Goal: Task Accomplishment & Management: Manage account settings

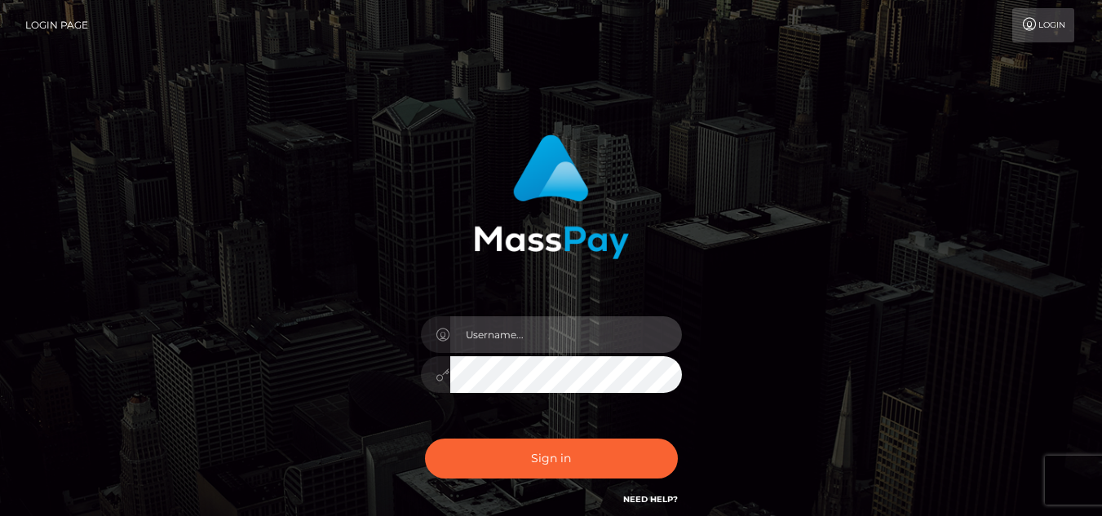
click at [520, 334] on input "text" at bounding box center [566, 334] width 232 height 37
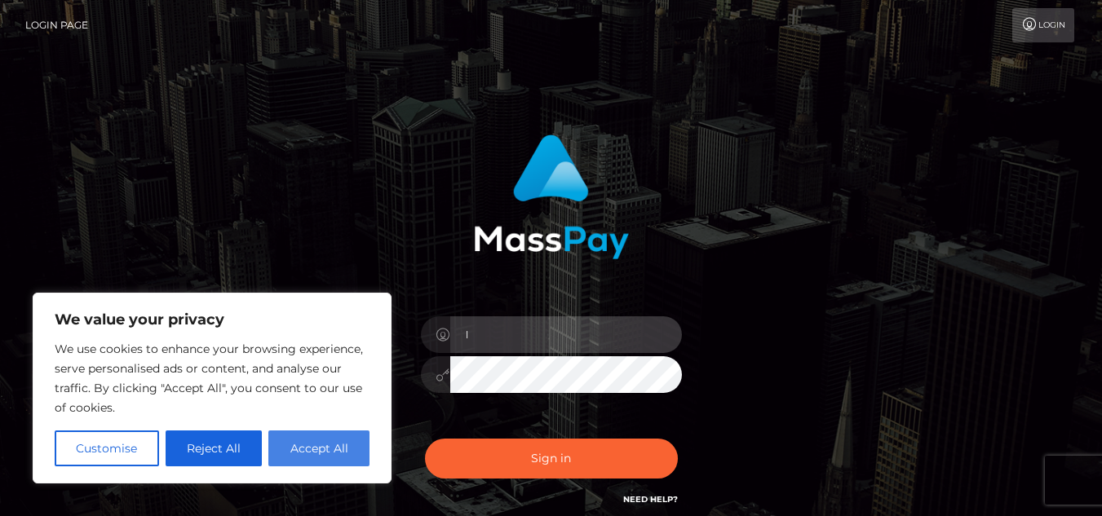
type input "l"
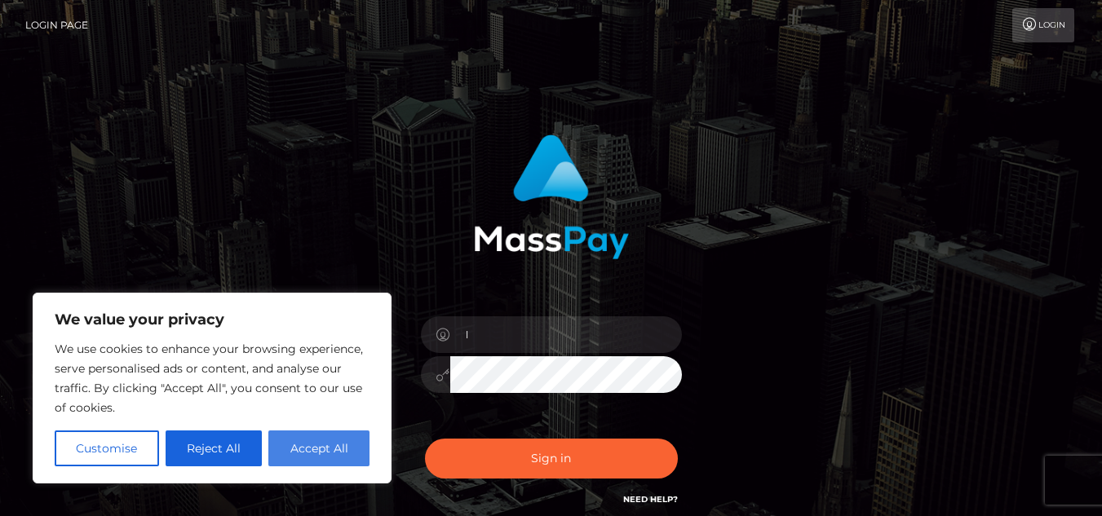
click at [333, 440] on button "Accept All" at bounding box center [318, 449] width 101 height 36
checkbox input "true"
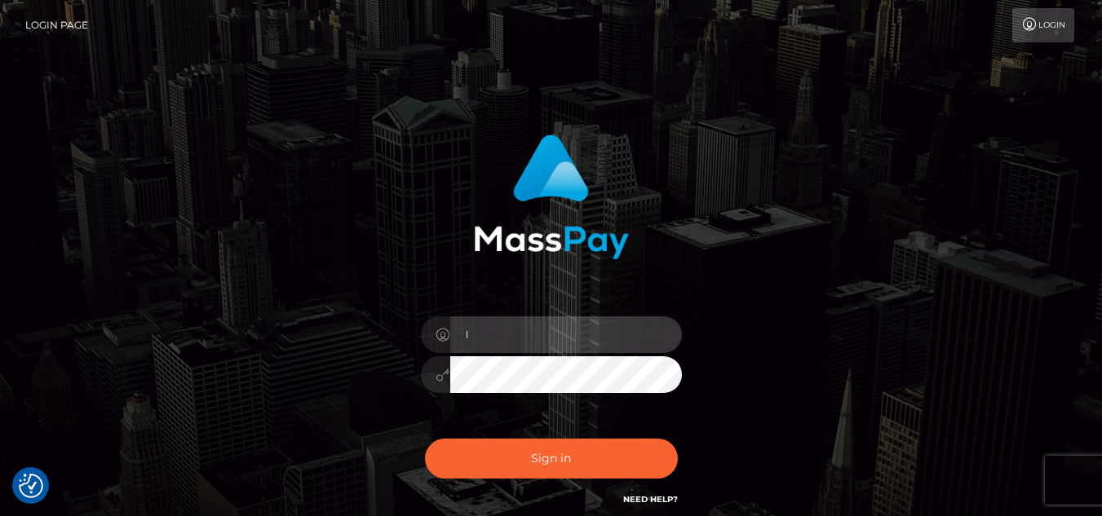
click at [518, 326] on input "l" at bounding box center [566, 334] width 232 height 37
type input "lswegle"
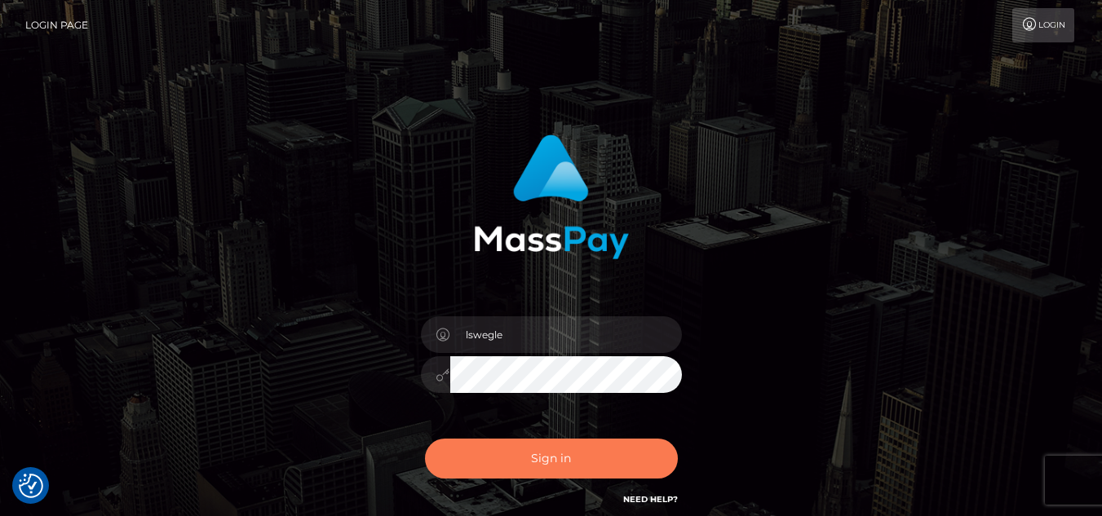
click at [612, 448] on button "Sign in" at bounding box center [551, 459] width 253 height 40
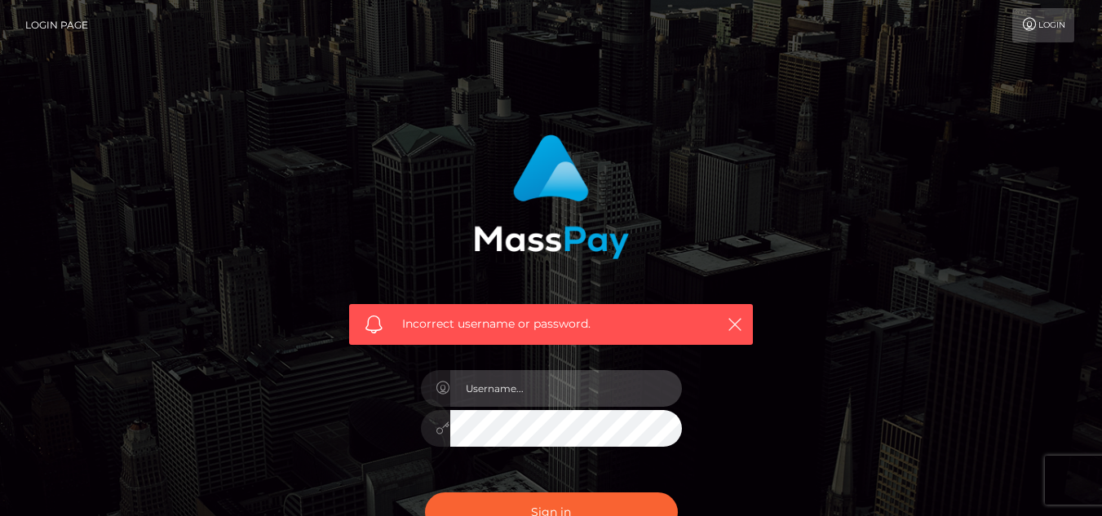
click at [539, 393] on input "text" at bounding box center [566, 388] width 232 height 37
type input "lswegle27@gmail.com"
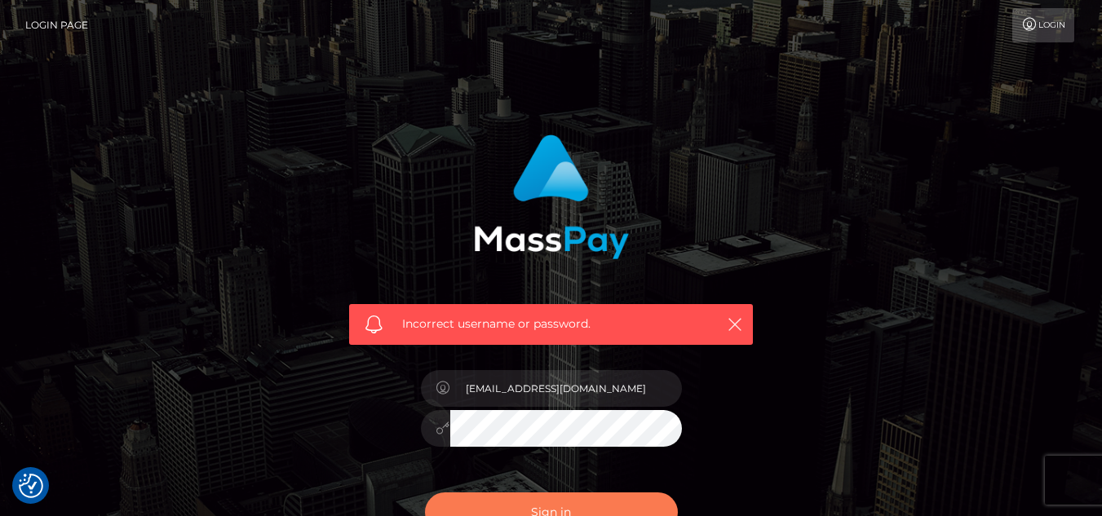
click at [630, 506] on button "Sign in" at bounding box center [551, 513] width 253 height 40
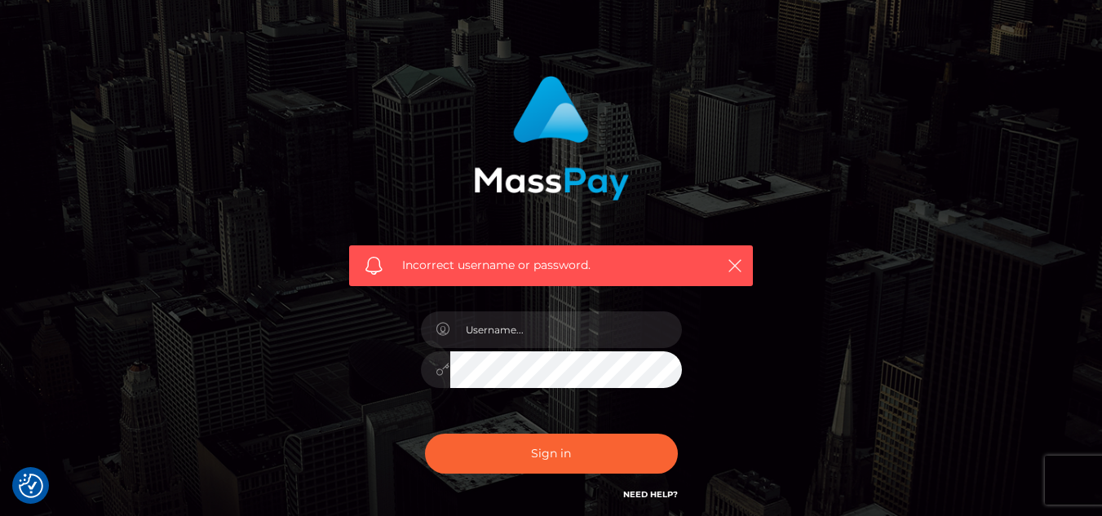
scroll to position [62, 0]
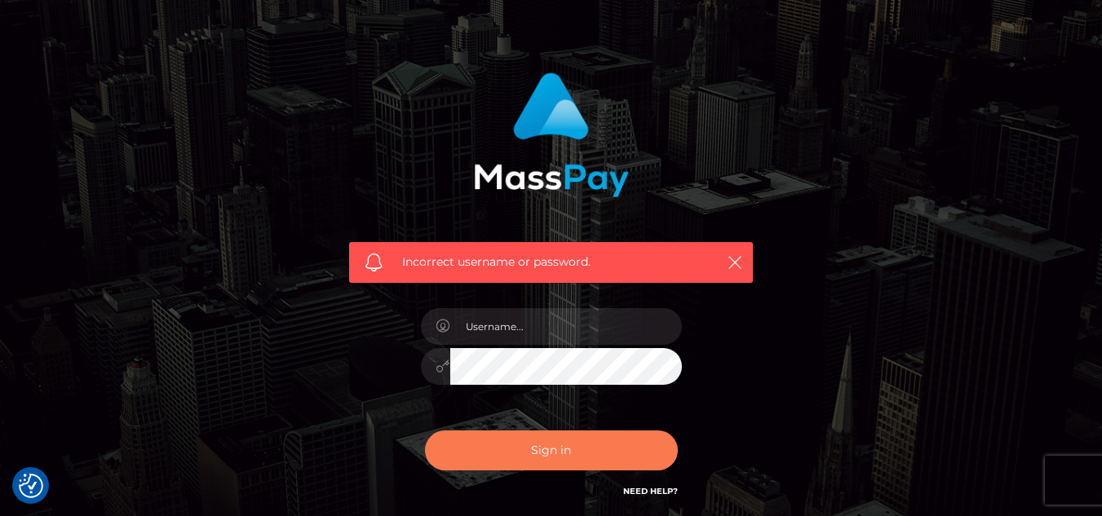
click at [543, 443] on button "Sign in" at bounding box center [551, 451] width 253 height 40
